Goal: Find specific page/section: Find specific page/section

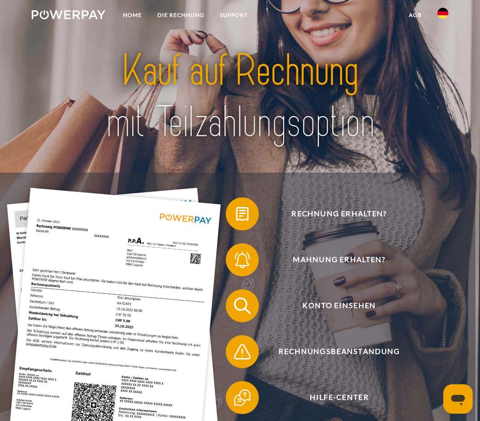
click at [443, 10] on img at bounding box center [442, 13] width 11 height 11
click at [443, 45] on img at bounding box center [442, 43] width 11 height 11
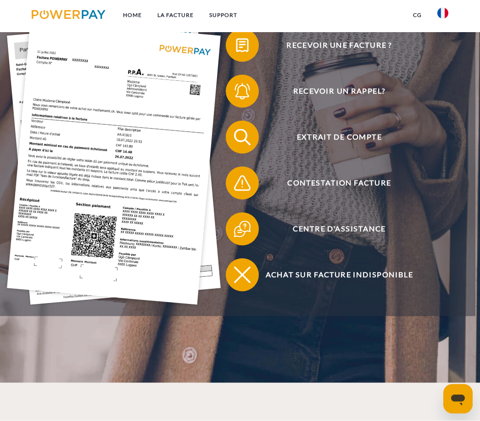
scroll to position [169, 0]
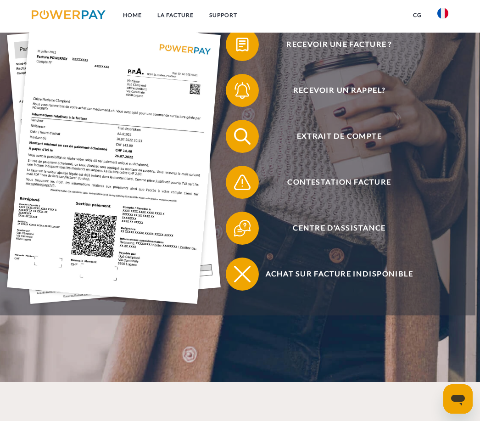
click at [353, 138] on span "Extrait de compte" at bounding box center [339, 136] width 202 height 33
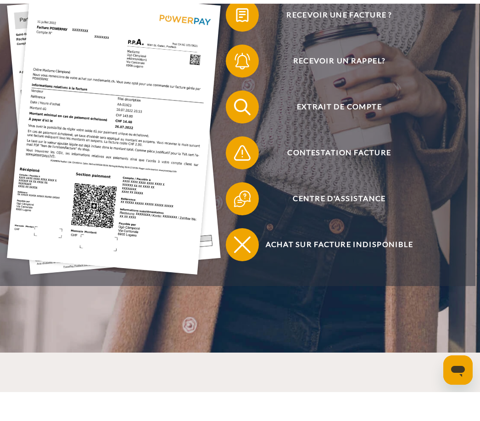
scroll to position [199, 0]
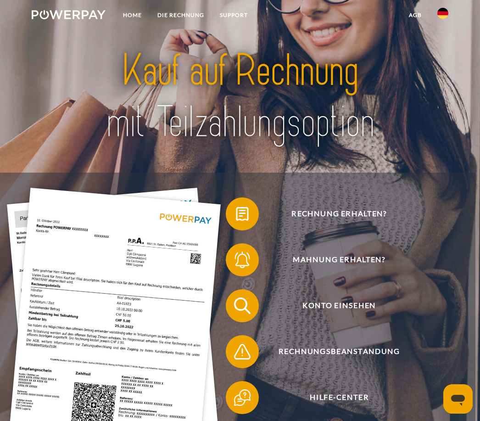
click at [440, 17] on img at bounding box center [442, 13] width 11 height 11
click at [443, 42] on img at bounding box center [442, 43] width 11 height 11
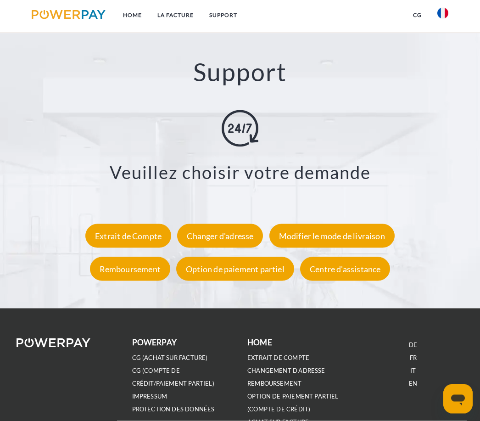
scroll to position [1332, 0]
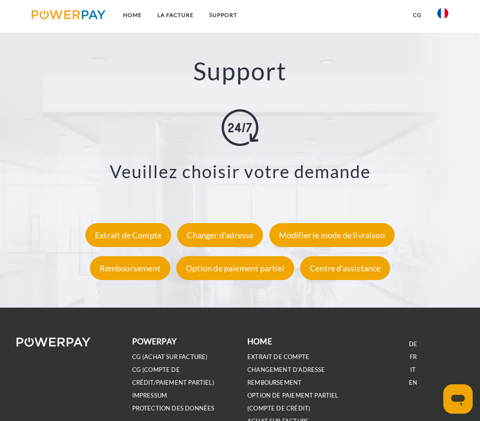
click at [146, 272] on div "Remboursement" at bounding box center [130, 268] width 80 height 24
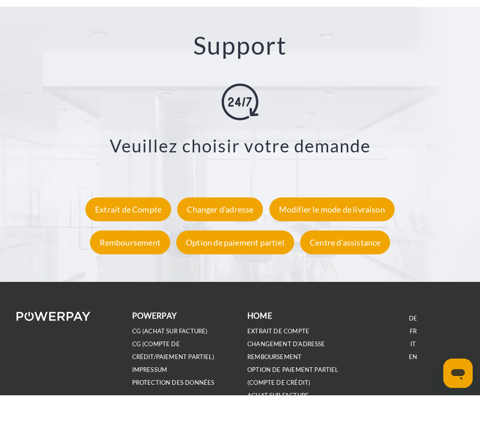
scroll to position [1362, 0]
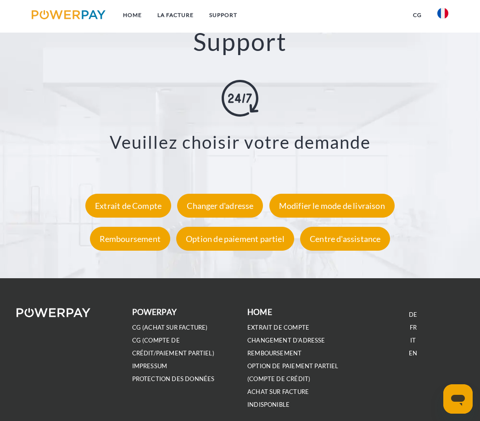
click at [359, 241] on div "Centre d'assistance" at bounding box center [345, 239] width 90 height 24
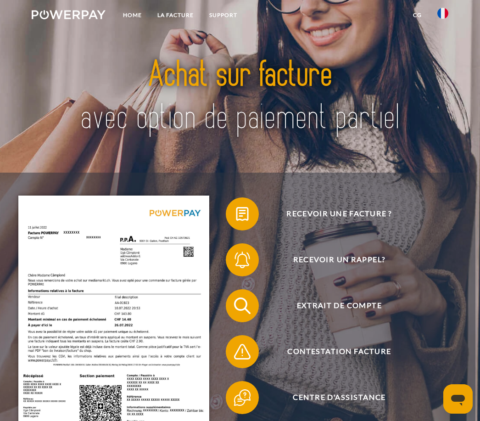
click at [372, 305] on span "Extrait de compte" at bounding box center [339, 305] width 202 height 33
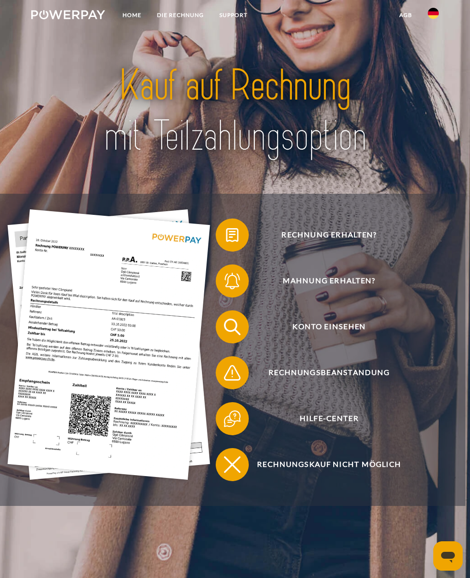
click at [435, 10] on img at bounding box center [433, 13] width 11 height 11
click at [436, 44] on img at bounding box center [433, 43] width 11 height 11
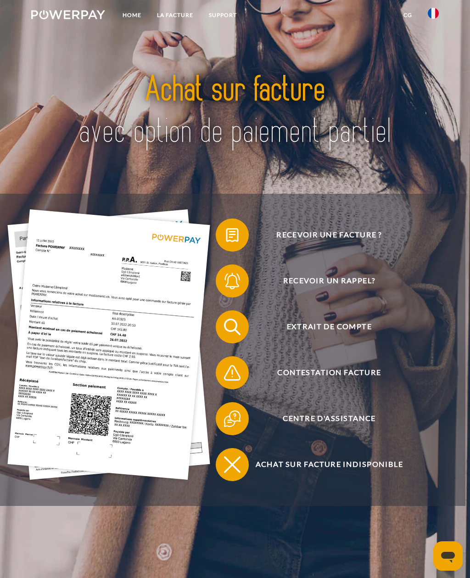
click at [364, 329] on span "Extrait de compte" at bounding box center [329, 326] width 202 height 33
